Goal: Information Seeking & Learning: Learn about a topic

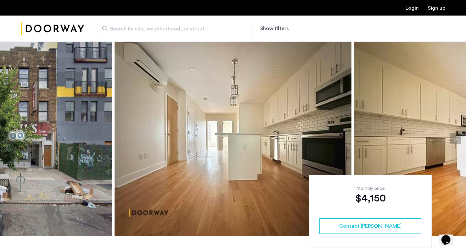
click at [263, 91] on img at bounding box center [233, 138] width 237 height 194
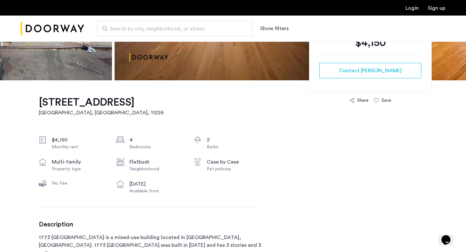
scroll to position [239, 0]
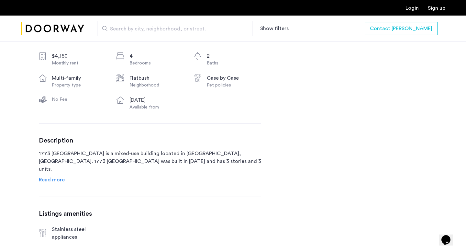
click at [60, 175] on div "Description 1773 [GEOGRAPHIC_DATA] is a mixed-use building located in [GEOGRAPH…" at bounding box center [150, 160] width 222 height 47
click at [58, 180] on span "Read more" at bounding box center [52, 179] width 26 height 5
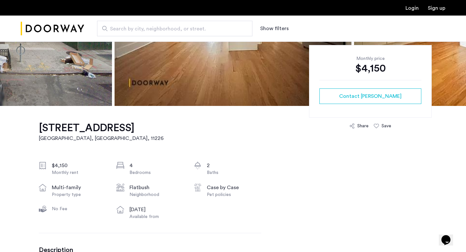
scroll to position [56, 0]
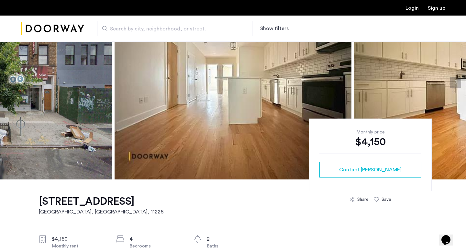
click at [108, 195] on h1 "[STREET_ADDRESS]" at bounding box center [101, 201] width 125 height 13
